Goal: Transaction & Acquisition: Purchase product/service

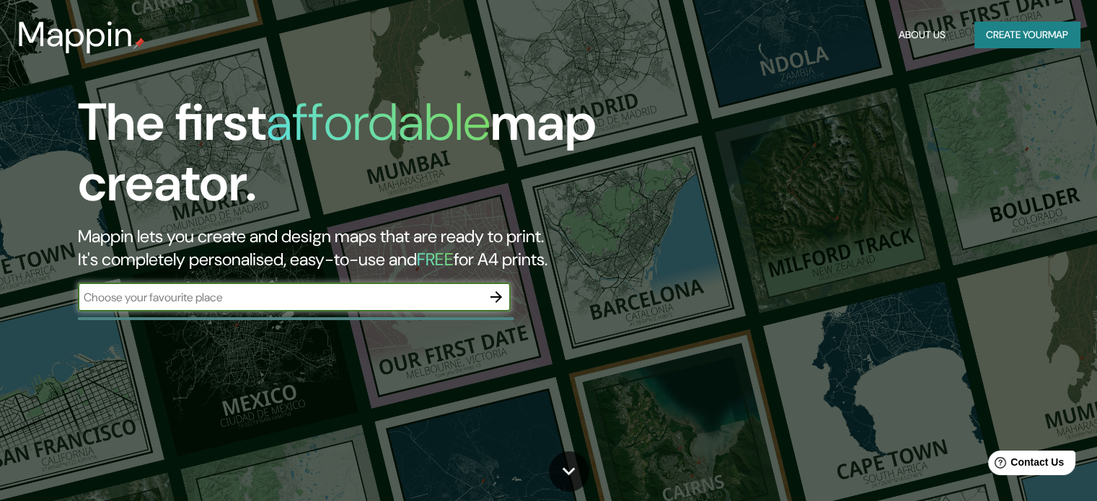
paste input "Cda. [PERSON_NAME], [PERSON_NAME], 07180 [GEOGRAPHIC_DATA], CDMX"
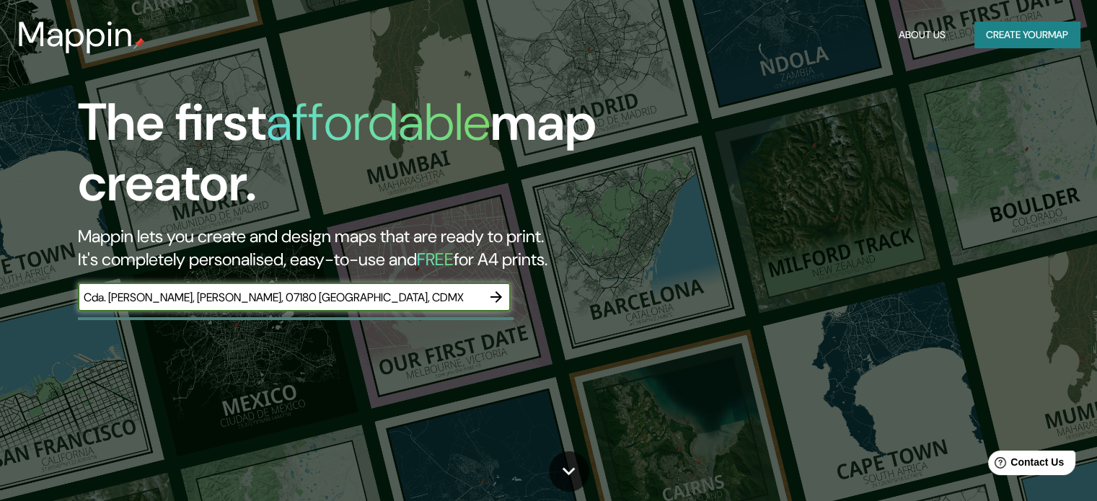
paste input "Cda. [PERSON_NAME], [PERSON_NAME], 07180 [GEOGRAPHIC_DATA], CDMX"
type input "Cda. [PERSON_NAME], [PERSON_NAME], 07180 [GEOGRAPHIC_DATA], CDMXCda. [PERSON_NA…"
click at [490, 301] on icon "button" at bounding box center [495, 296] width 17 height 17
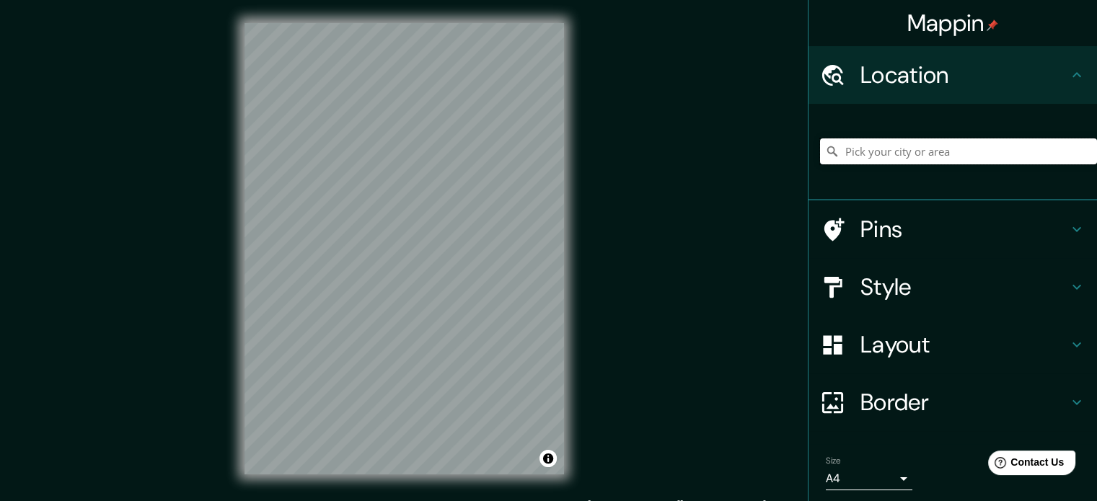
click at [861, 158] on input "Pick your city or area" at bounding box center [958, 151] width 277 height 26
click at [878, 95] on div "Location" at bounding box center [952, 75] width 288 height 58
click at [897, 75] on h4 "Location" at bounding box center [964, 75] width 208 height 29
click at [889, 151] on input "Pick your city or area" at bounding box center [958, 151] width 277 height 26
paste input "Cda. [PERSON_NAME], [PERSON_NAME], 07180 [GEOGRAPHIC_DATA], CDMX"
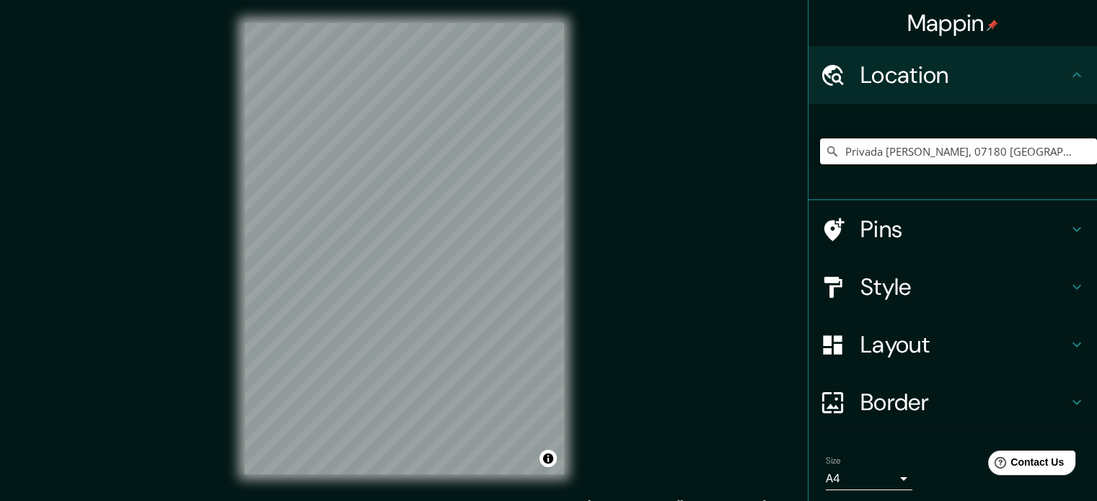
type input "Privada [PERSON_NAME], 07180 [GEOGRAPHIC_DATA], [GEOGRAPHIC_DATA]"
click at [943, 283] on h4 "Style" at bounding box center [964, 287] width 208 height 29
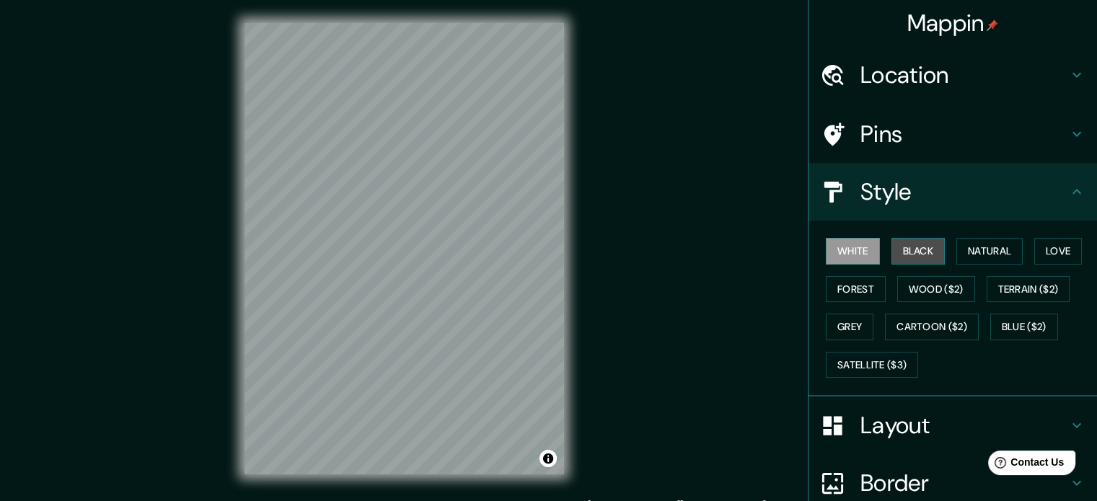
click at [912, 246] on button "Black" at bounding box center [918, 251] width 54 height 27
click at [857, 247] on button "White" at bounding box center [853, 251] width 54 height 27
click at [891, 250] on button "Black" at bounding box center [918, 251] width 54 height 27
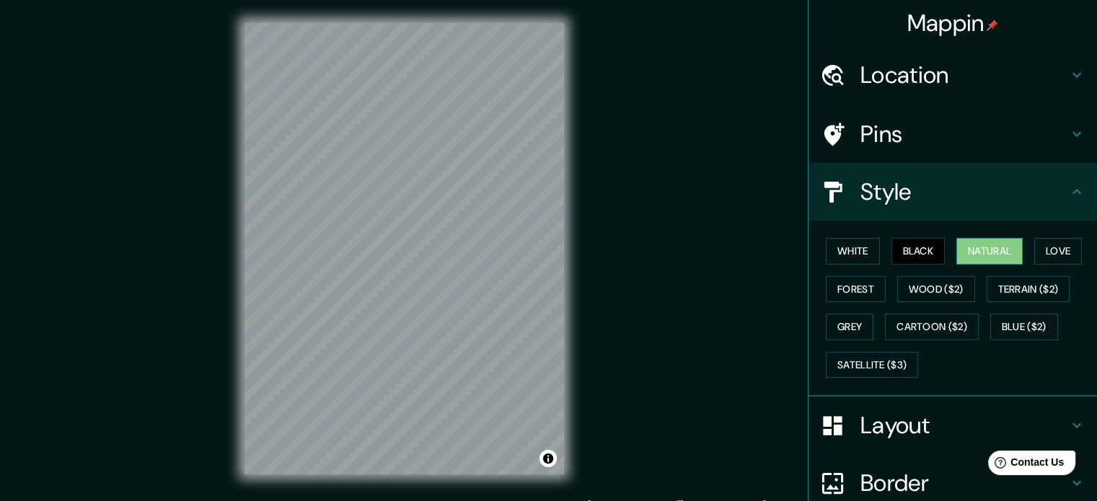
click at [965, 247] on button "Natural" at bounding box center [989, 251] width 66 height 27
click at [911, 248] on button "Black" at bounding box center [918, 251] width 54 height 27
click at [1039, 247] on button "Love" at bounding box center [1058, 251] width 48 height 27
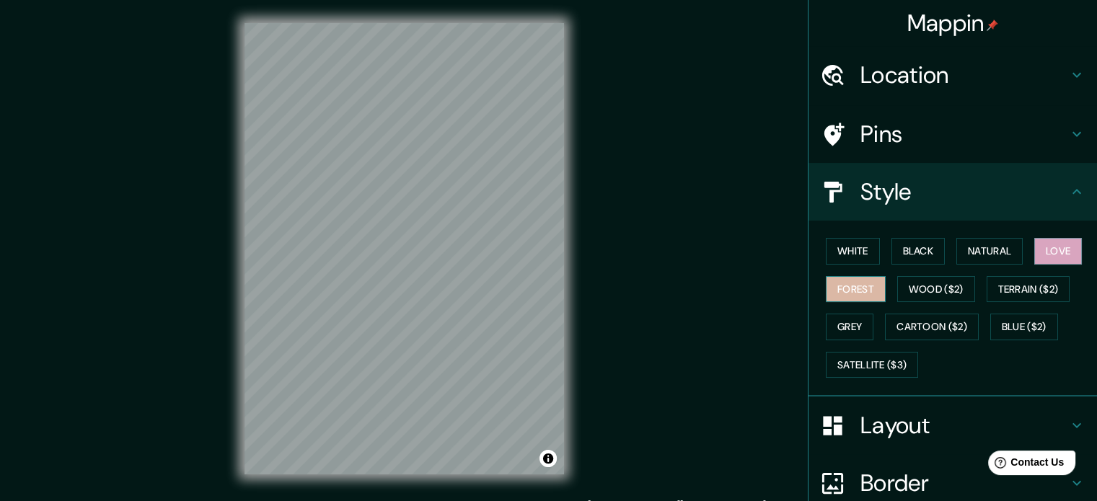
click at [856, 285] on button "Forest" at bounding box center [856, 289] width 60 height 27
click at [901, 291] on button "Wood ($2)" at bounding box center [936, 289] width 78 height 27
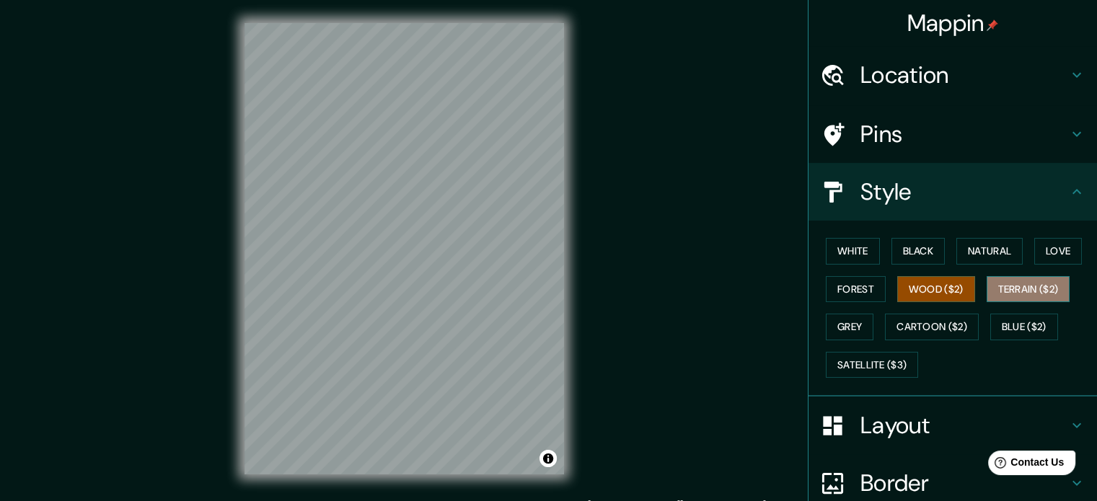
click at [1015, 293] on button "Terrain ($2)" at bounding box center [1028, 289] width 84 height 27
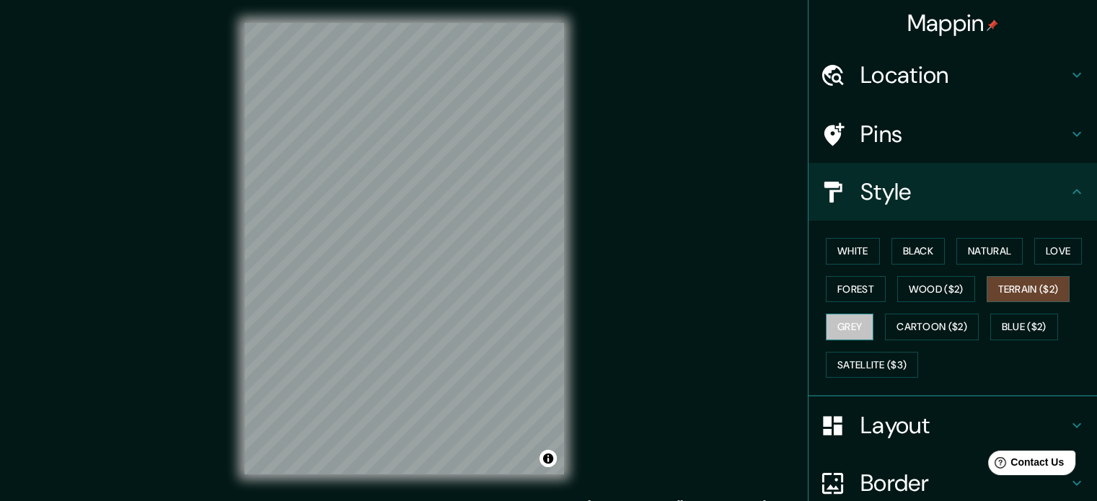
click at [847, 319] on button "Grey" at bounding box center [850, 327] width 48 height 27
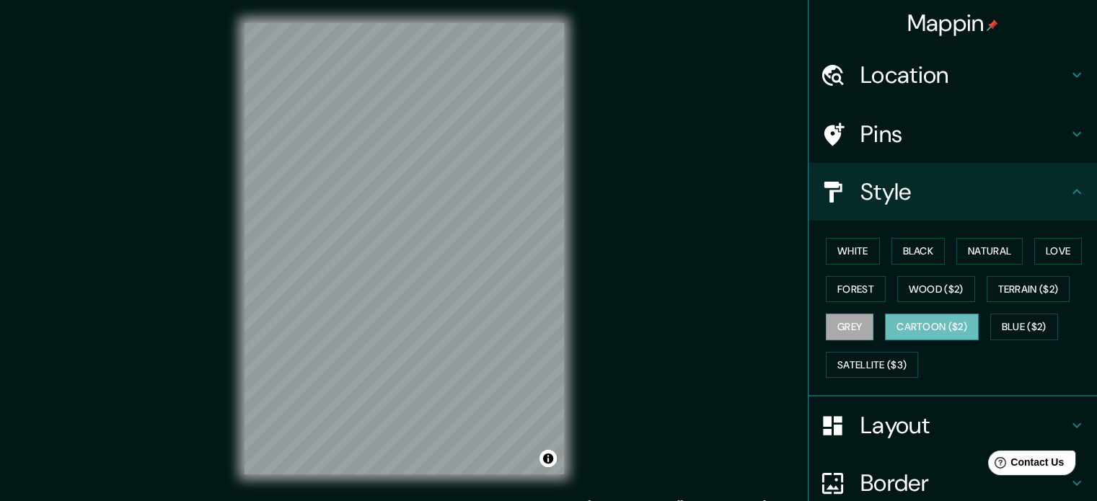
click at [909, 327] on button "Cartoon ($2)" at bounding box center [932, 327] width 94 height 27
click at [999, 330] on button "Blue ($2)" at bounding box center [1024, 327] width 68 height 27
click at [885, 317] on button "Cartoon ($2)" at bounding box center [932, 327] width 94 height 27
click at [917, 250] on button "Black" at bounding box center [918, 251] width 54 height 27
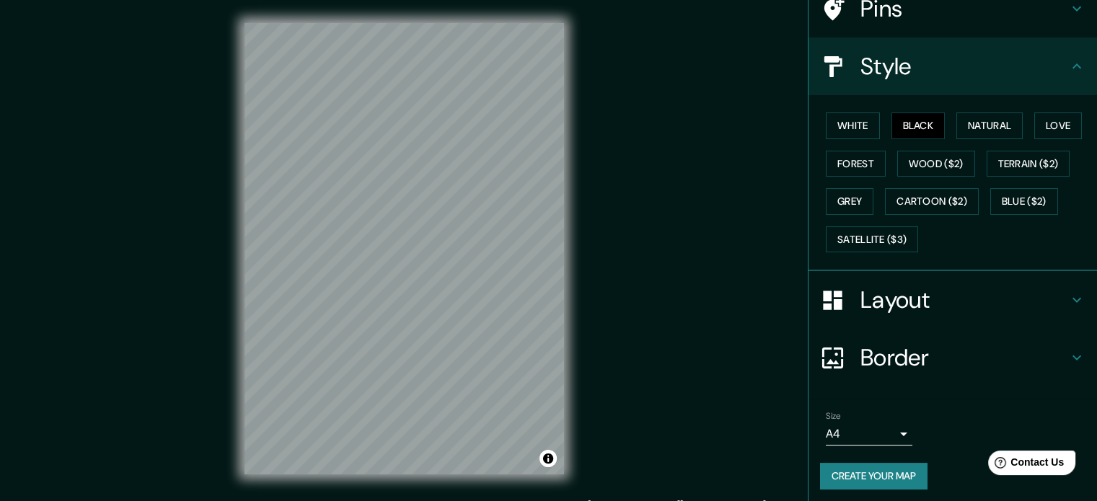
scroll to position [128, 0]
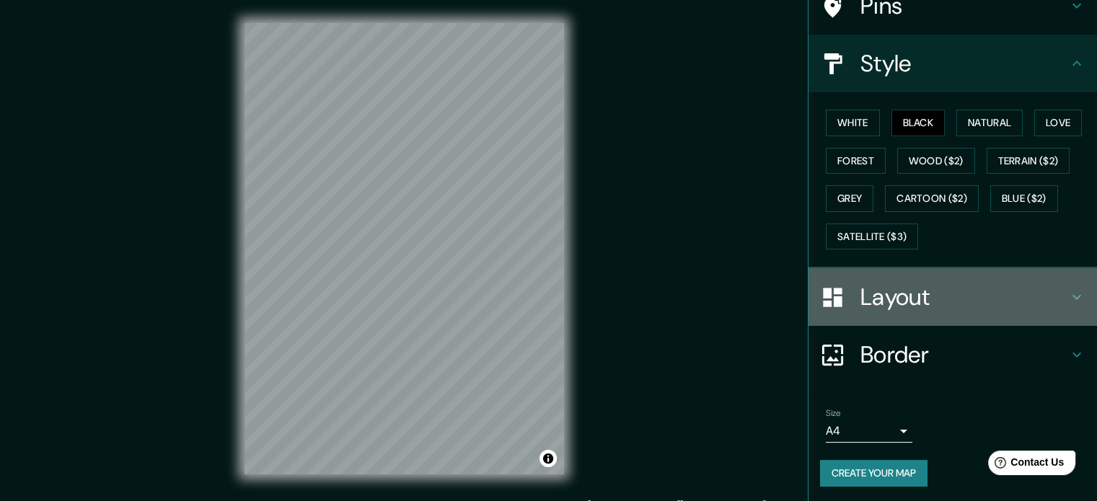
click at [915, 283] on h4 "Layout" at bounding box center [964, 297] width 208 height 29
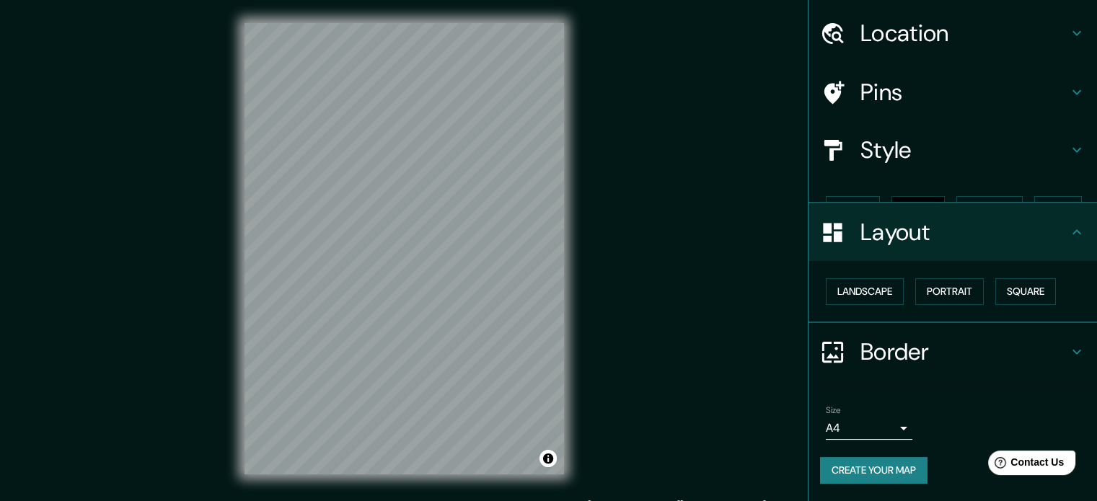
scroll to position [16, 0]
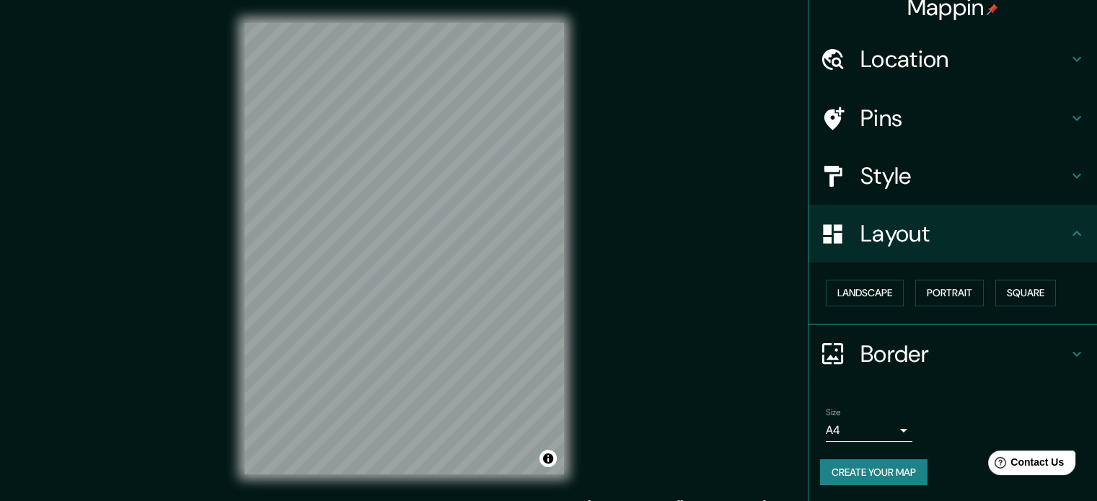
click at [859, 478] on button "Create your map" at bounding box center [873, 472] width 107 height 27
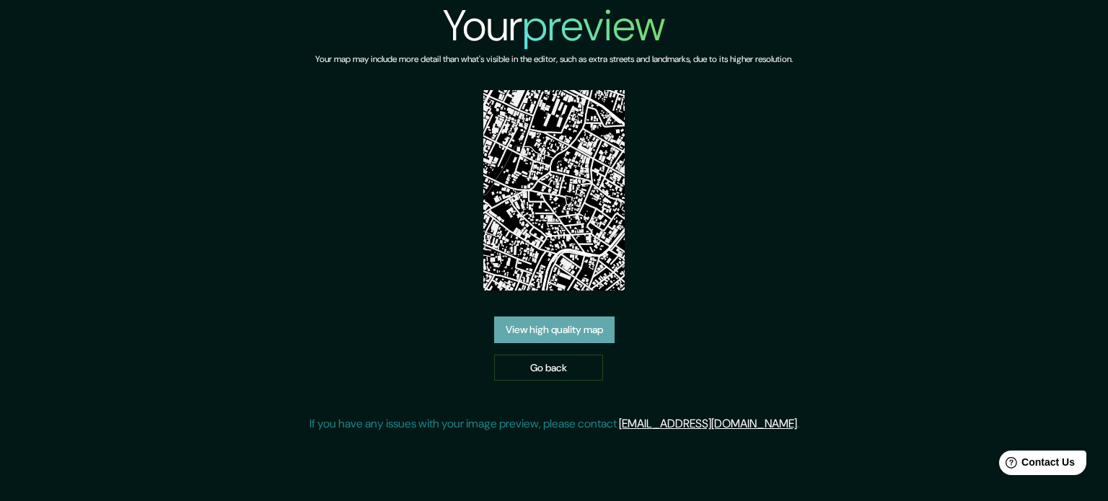
click at [567, 320] on link "View high quality map" at bounding box center [554, 330] width 120 height 27
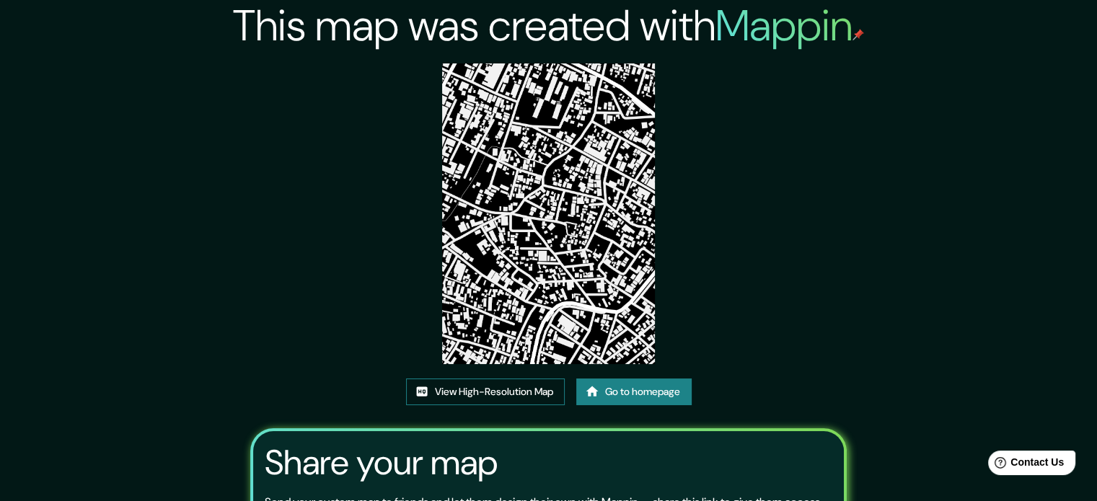
click at [425, 394] on link "View High-Resolution Map" at bounding box center [485, 392] width 159 height 27
click at [624, 384] on link "Go to homepage" at bounding box center [633, 392] width 115 height 27
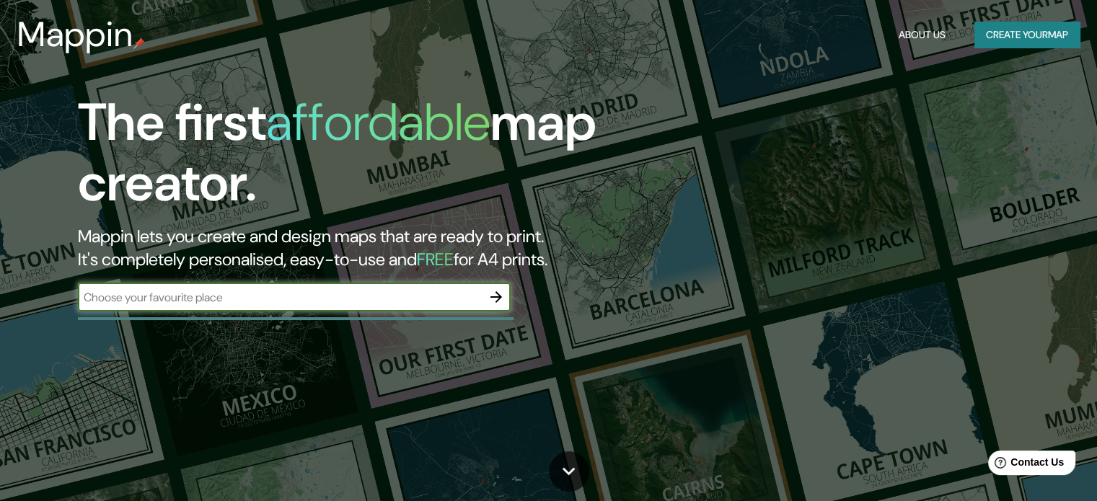
click at [496, 290] on icon "button" at bounding box center [495, 296] width 17 height 17
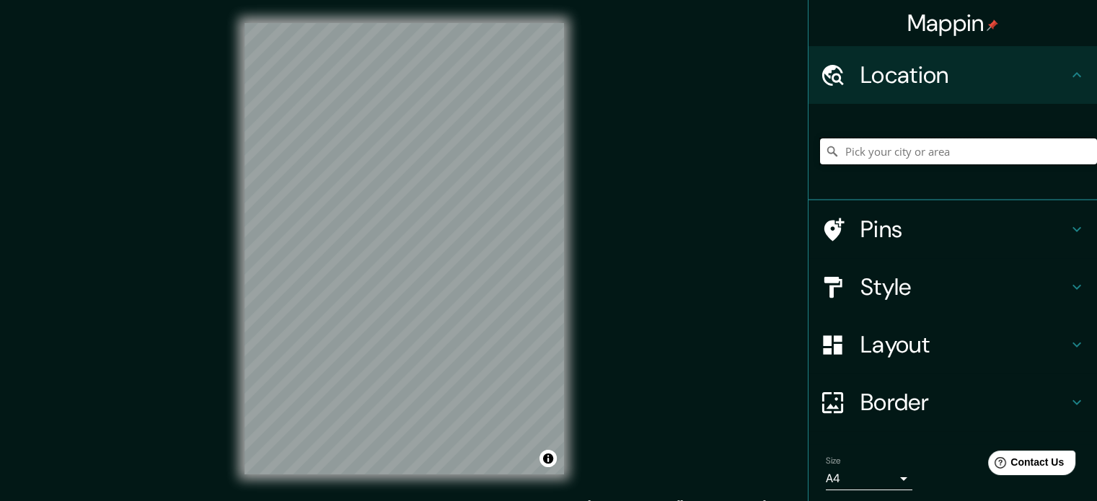
click at [909, 152] on input "Pick your city or area" at bounding box center [958, 151] width 277 height 26
paste input "Cda. [PERSON_NAME], [PERSON_NAME], 07180 [GEOGRAPHIC_DATA], CDMX"
type input "Privada [PERSON_NAME], 07180 [GEOGRAPHIC_DATA], [GEOGRAPHIC_DATA]"
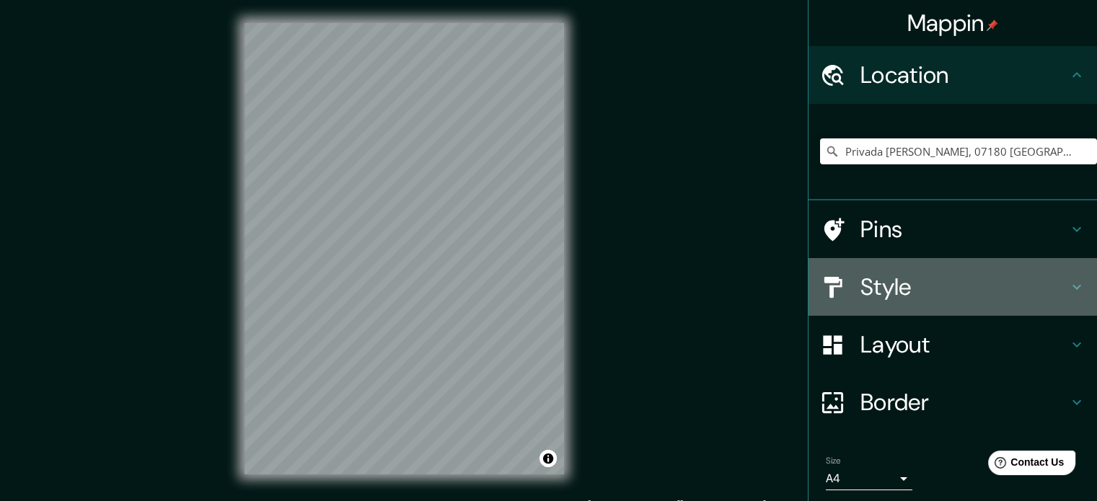
click at [860, 280] on h4 "Style" at bounding box center [964, 287] width 208 height 29
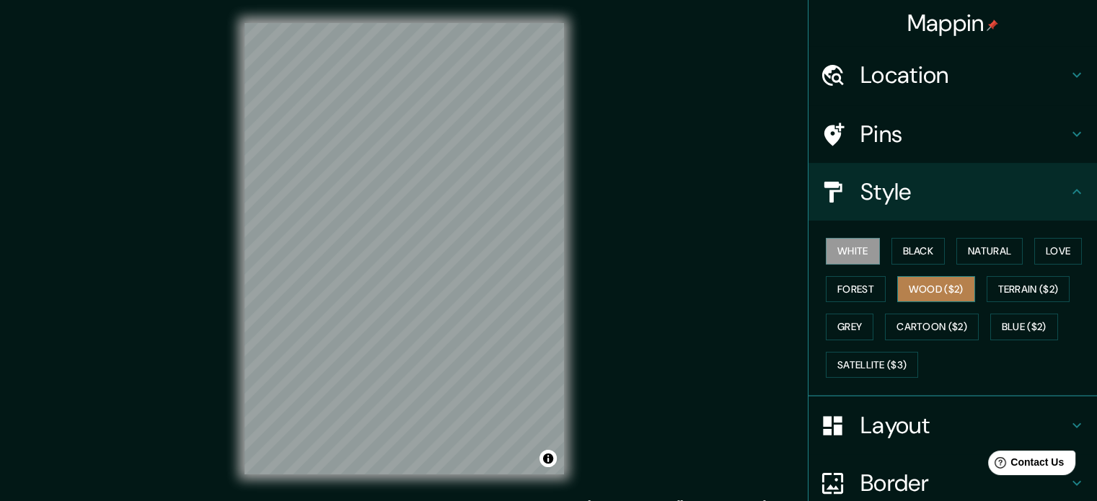
click at [903, 279] on button "Wood ($2)" at bounding box center [936, 289] width 78 height 27
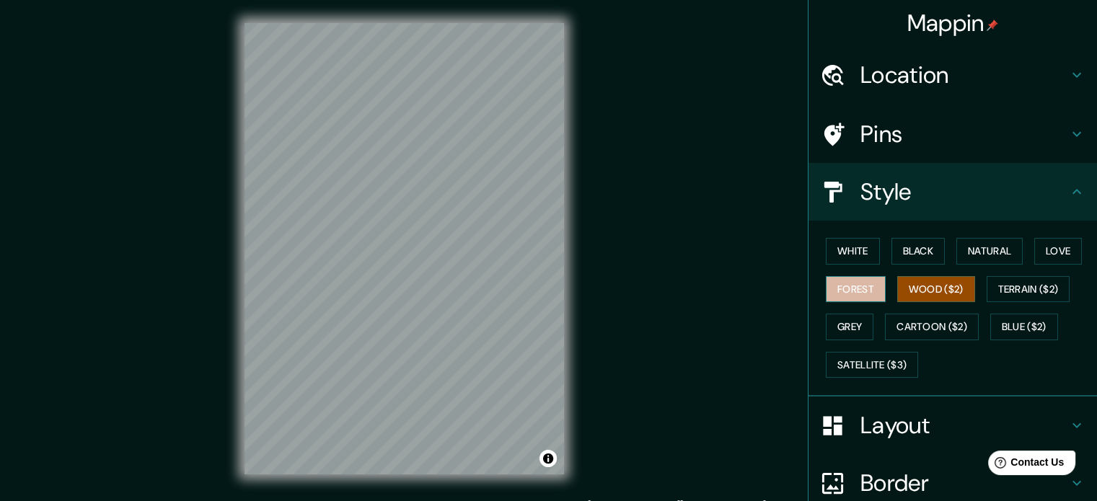
click at [842, 283] on button "Forest" at bounding box center [856, 289] width 60 height 27
click at [1041, 247] on button "Love" at bounding box center [1058, 251] width 48 height 27
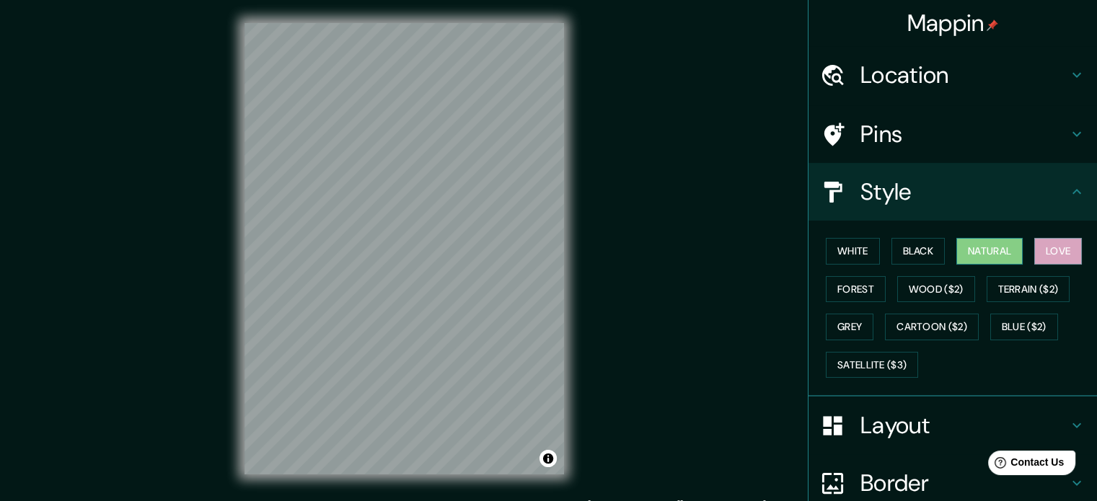
click at [988, 247] on button "Natural" at bounding box center [989, 251] width 66 height 27
click at [1012, 297] on button "Terrain ($2)" at bounding box center [1028, 289] width 84 height 27
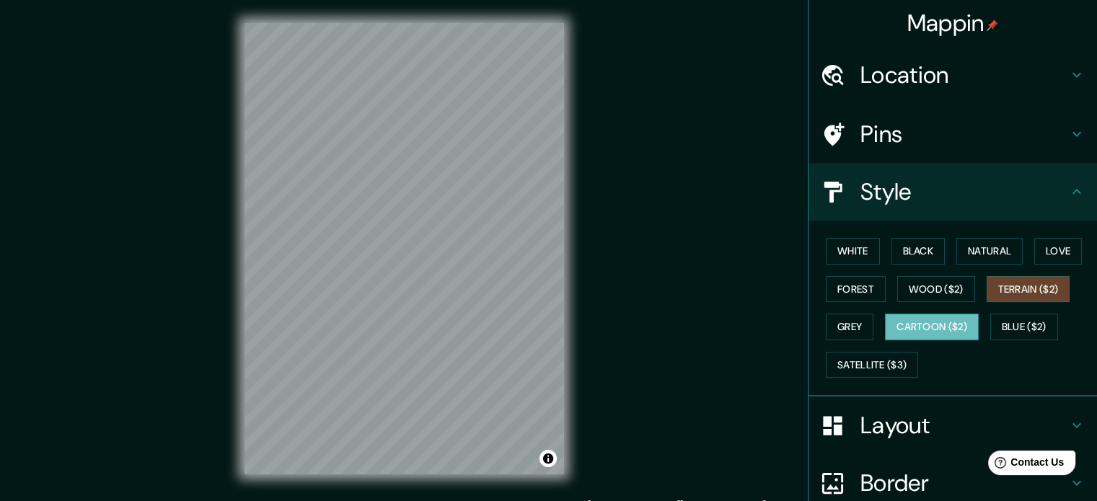
click at [945, 327] on button "Cartoon ($2)" at bounding box center [932, 327] width 94 height 27
click at [833, 322] on button "Grey" at bounding box center [850, 327] width 48 height 27
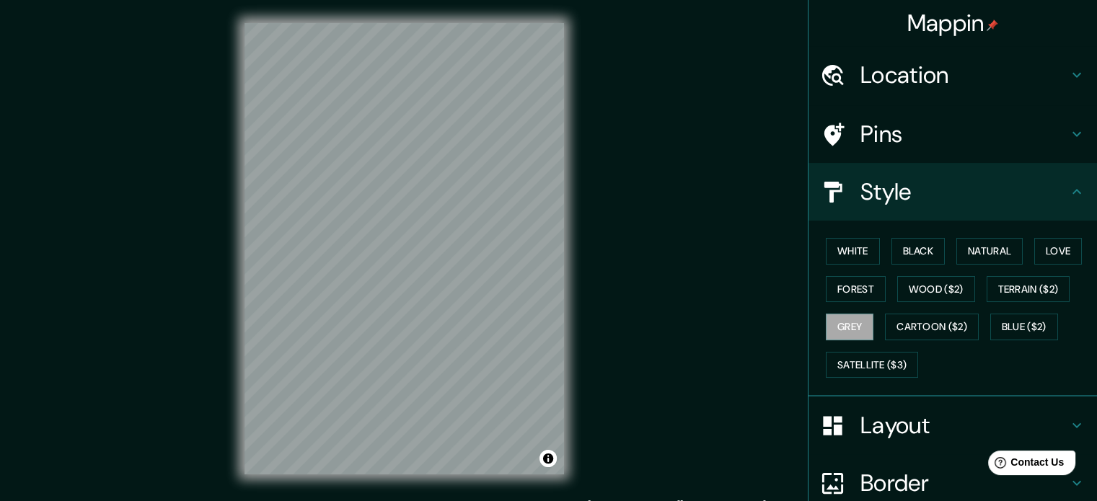
click at [870, 331] on div "White Black Natural Love Forest Wood ($2) Terrain ($2) Grey Cartoon ($2) Blue (…" at bounding box center [958, 307] width 277 height 151
click at [885, 327] on button "Cartoon ($2)" at bounding box center [932, 327] width 94 height 27
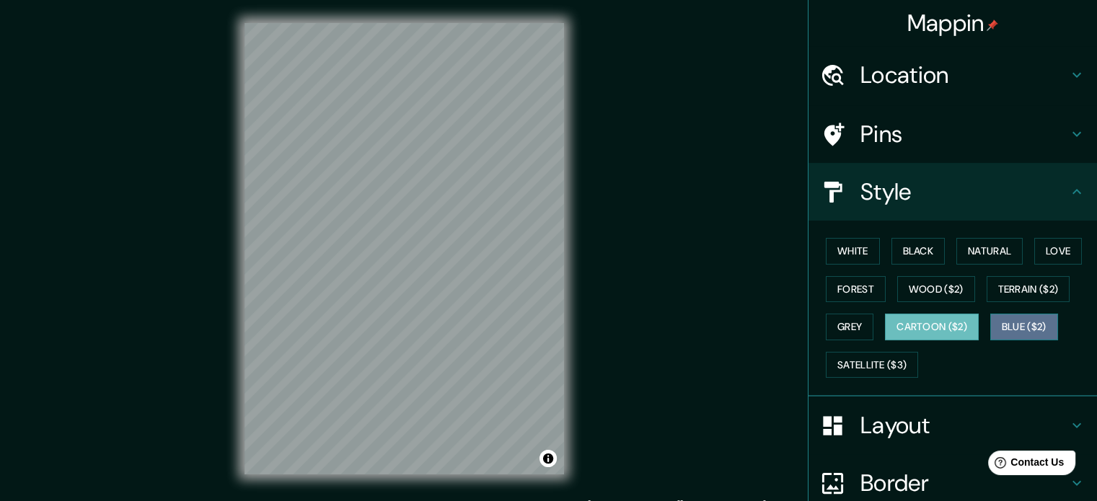
click at [990, 326] on button "Blue ($2)" at bounding box center [1024, 327] width 68 height 27
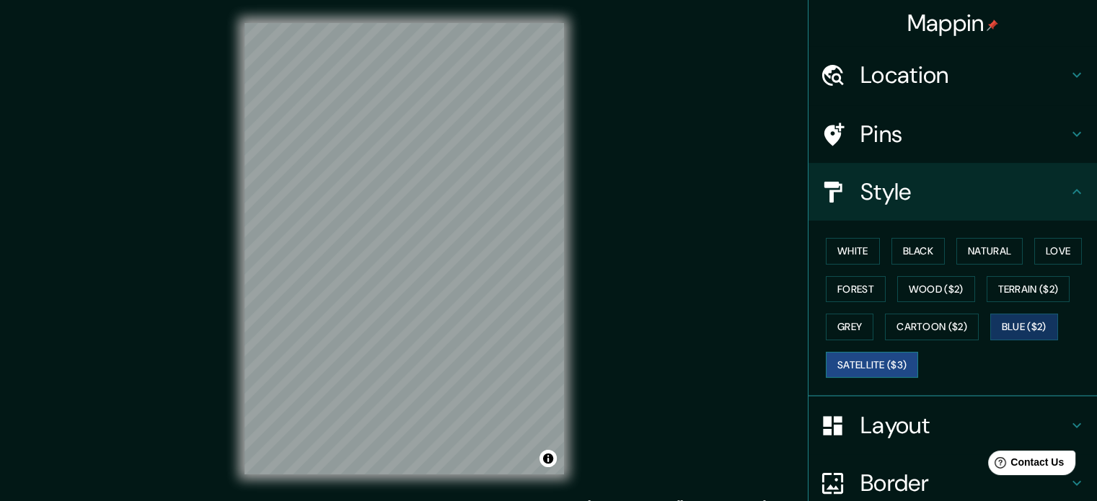
click at [862, 365] on button "Satellite ($3)" at bounding box center [872, 365] width 92 height 27
click at [1004, 317] on button "Blue ($2)" at bounding box center [1024, 327] width 68 height 27
click at [854, 247] on button "White" at bounding box center [853, 251] width 54 height 27
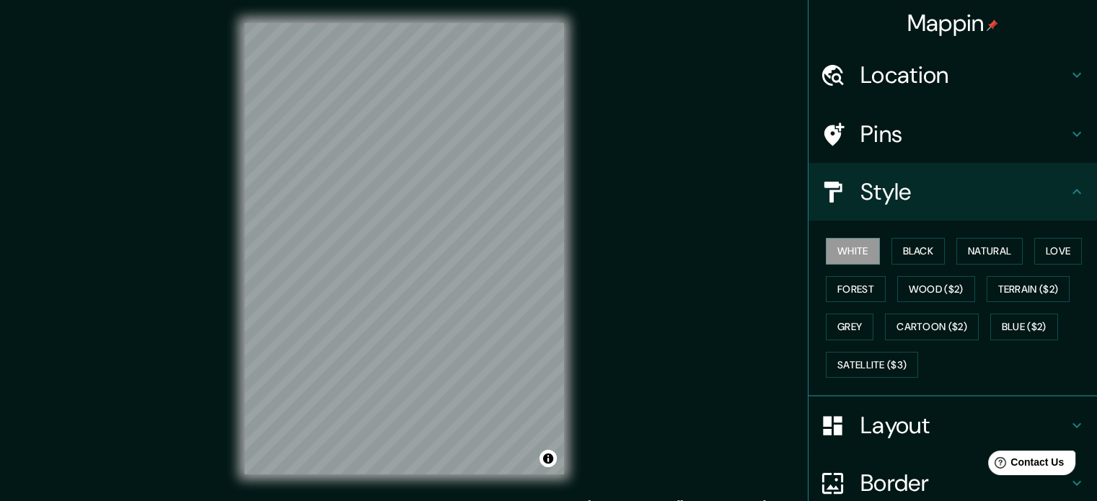
click at [870, 150] on div "Pins" at bounding box center [952, 134] width 288 height 58
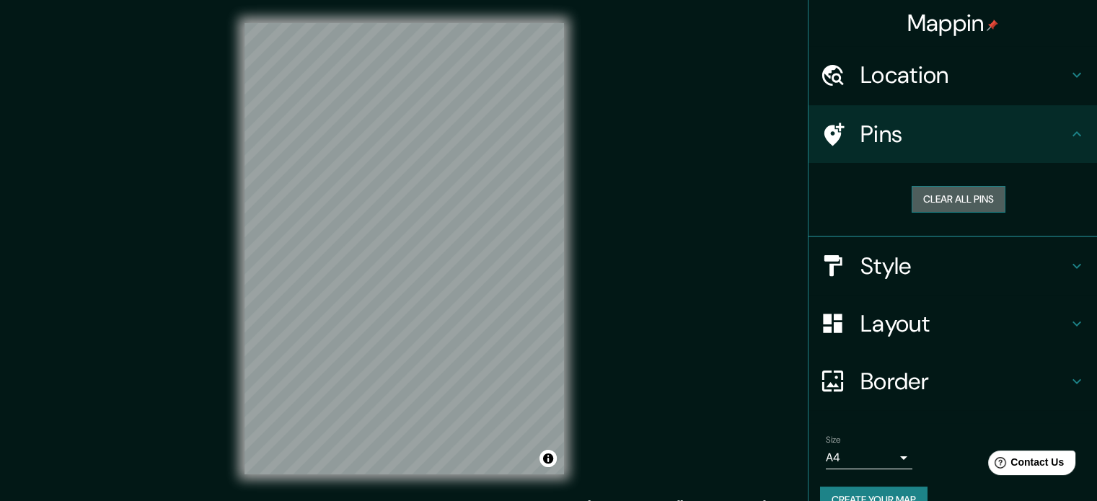
click at [935, 203] on button "Clear all pins" at bounding box center [958, 199] width 94 height 27
click at [911, 203] on button "Clear all pins" at bounding box center [958, 199] width 94 height 27
click at [463, 250] on div at bounding box center [460, 250] width 12 height 12
click at [885, 315] on h4 "Layout" at bounding box center [964, 323] width 208 height 29
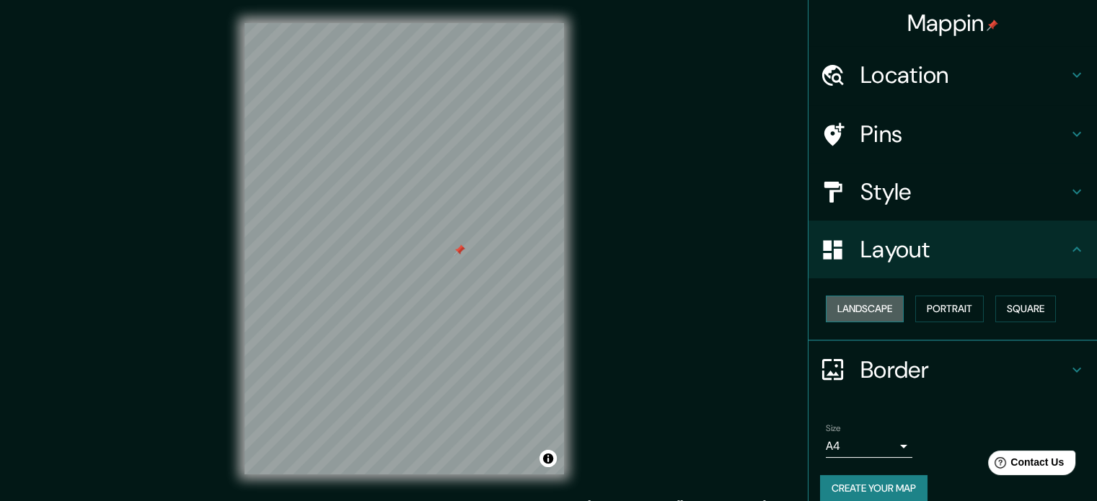
click at [854, 309] on button "Landscape" at bounding box center [865, 309] width 78 height 27
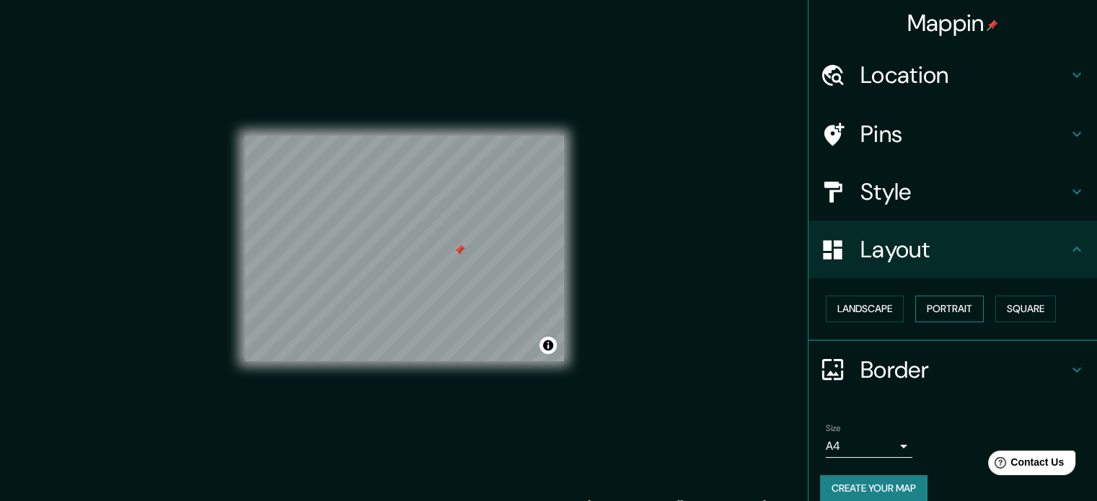
click at [942, 308] on button "Portrait" at bounding box center [949, 309] width 68 height 27
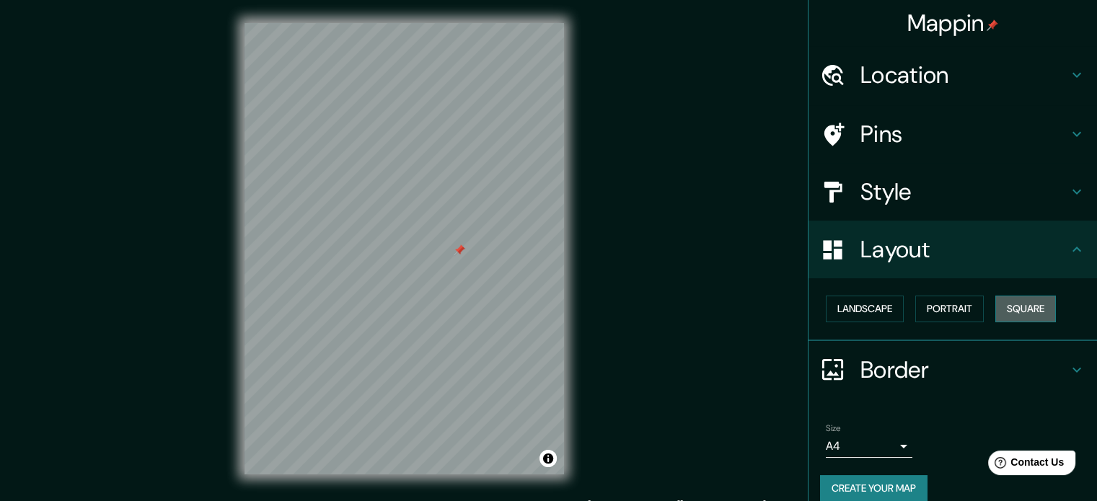
click at [1011, 298] on button "Square" at bounding box center [1025, 309] width 61 height 27
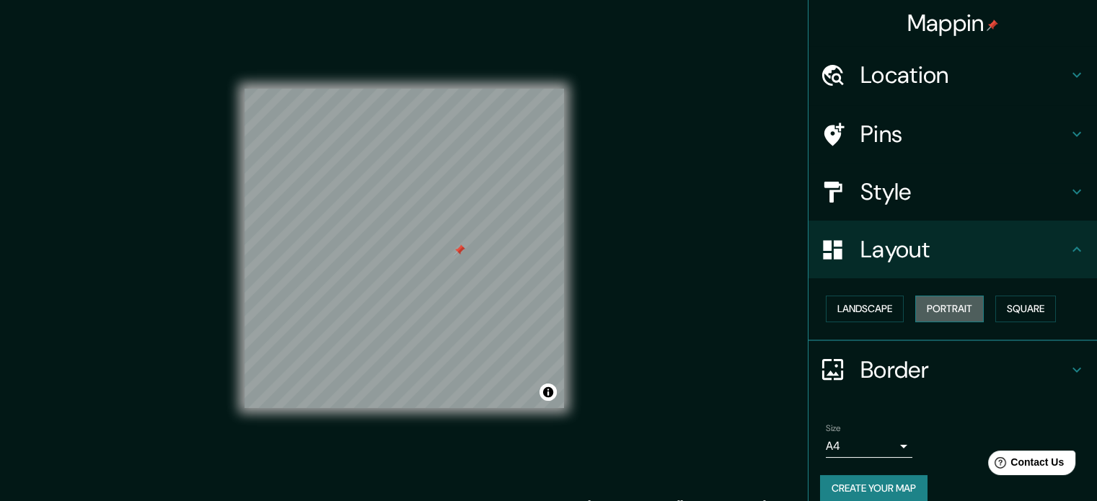
click at [949, 299] on button "Portrait" at bounding box center [949, 309] width 68 height 27
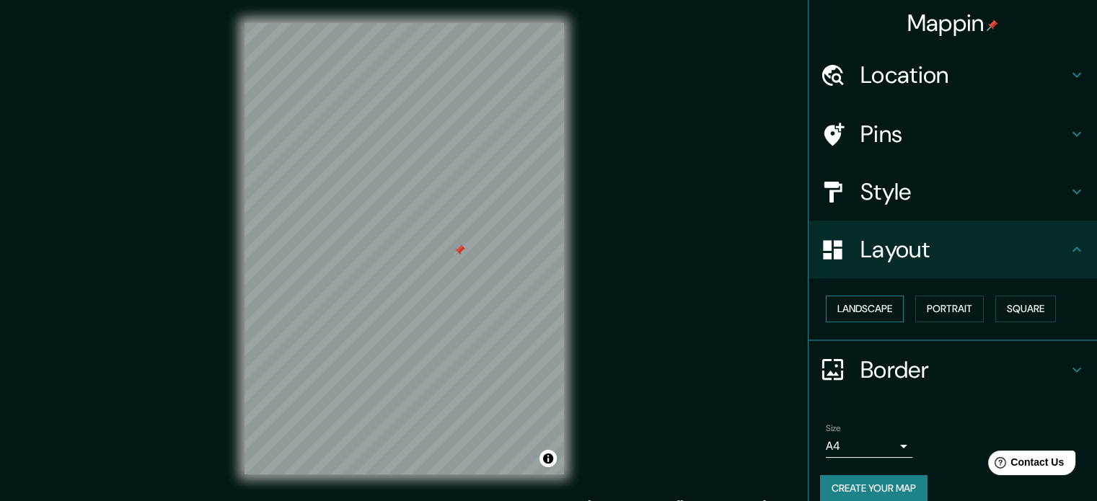
click at [851, 302] on button "Landscape" at bounding box center [865, 309] width 78 height 27
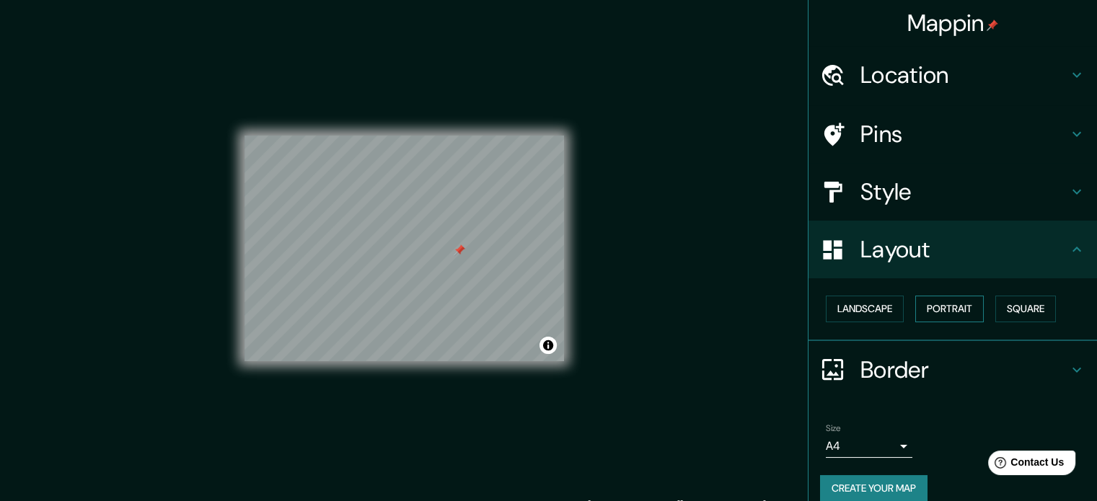
click at [938, 310] on button "Portrait" at bounding box center [949, 309] width 68 height 27
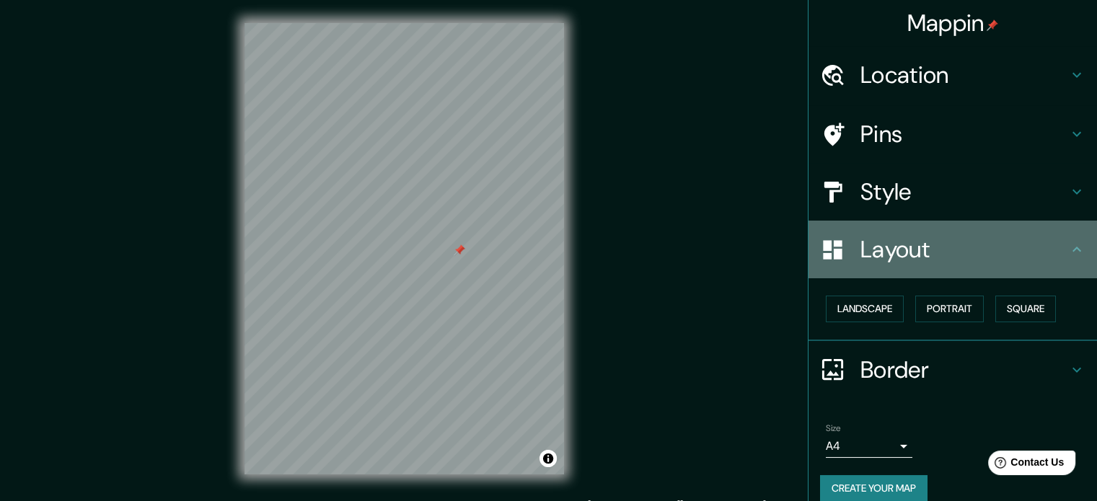
click at [888, 251] on h4 "Layout" at bounding box center [964, 249] width 208 height 29
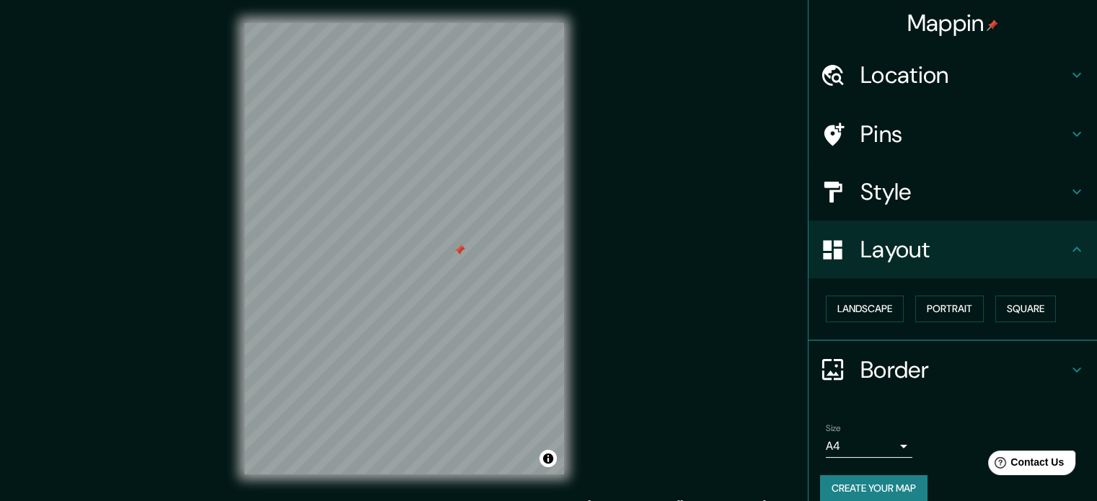
click at [883, 200] on h4 "Style" at bounding box center [964, 191] width 208 height 29
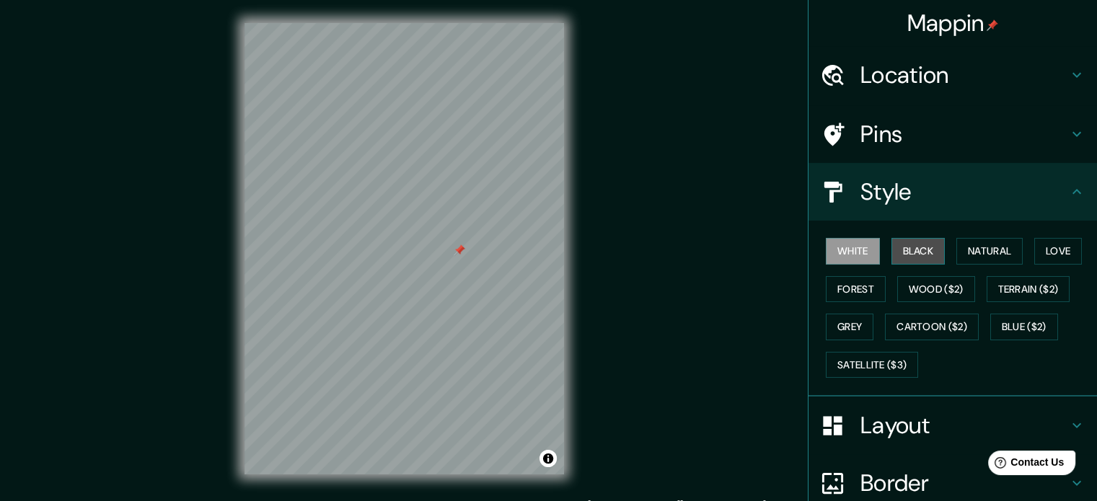
click at [894, 249] on button "Black" at bounding box center [918, 251] width 54 height 27
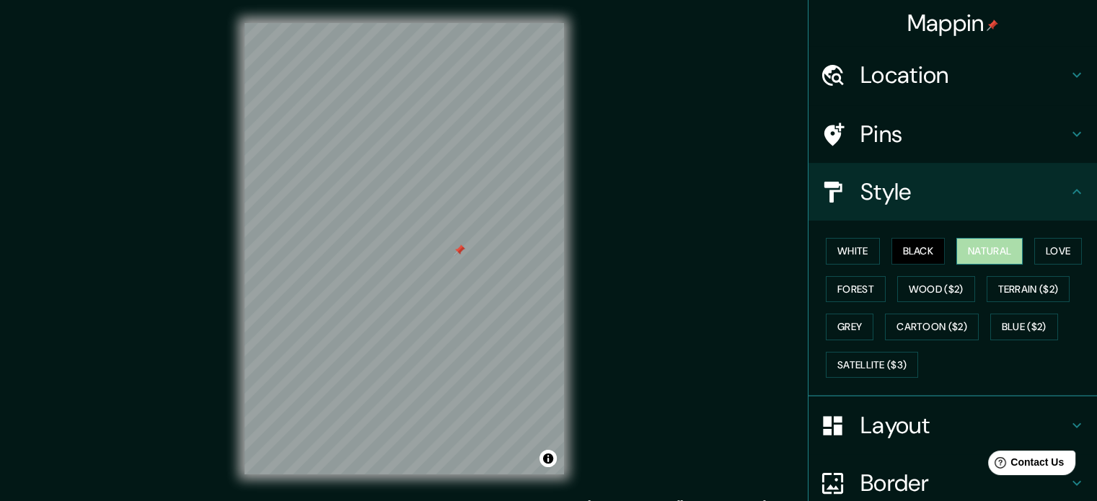
click at [956, 249] on button "Natural" at bounding box center [989, 251] width 66 height 27
click at [1043, 251] on button "Love" at bounding box center [1058, 251] width 48 height 27
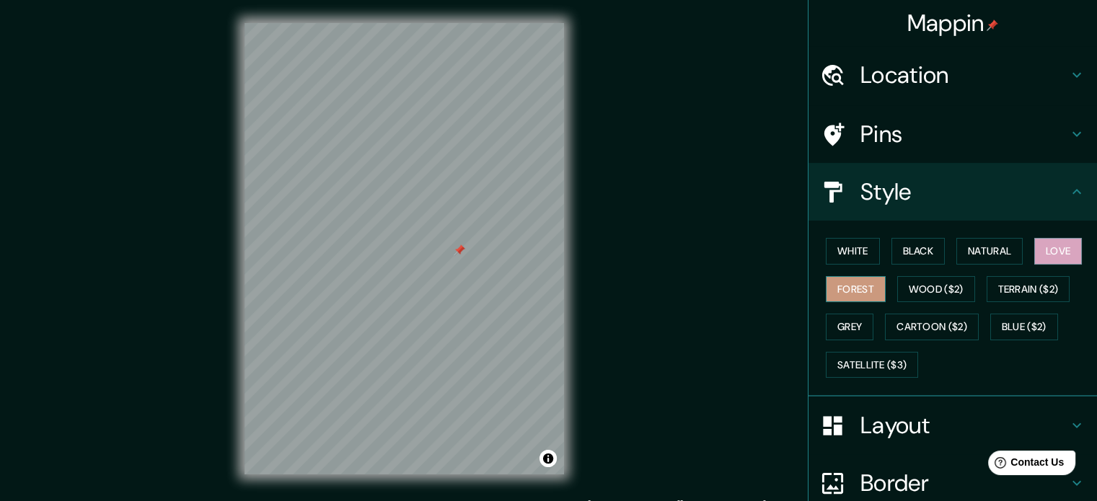
click at [839, 293] on button "Forest" at bounding box center [856, 289] width 60 height 27
click at [934, 277] on button "Wood ($2)" at bounding box center [936, 289] width 78 height 27
